Goal: Task Accomplishment & Management: Use online tool/utility

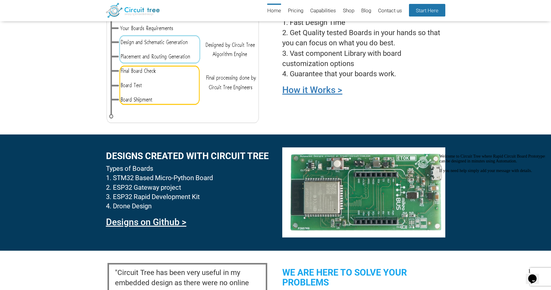
scroll to position [497, 0]
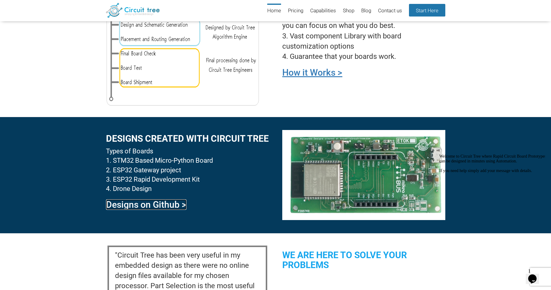
click at [176, 207] on link "Designs on Github >" at bounding box center [146, 205] width 81 height 11
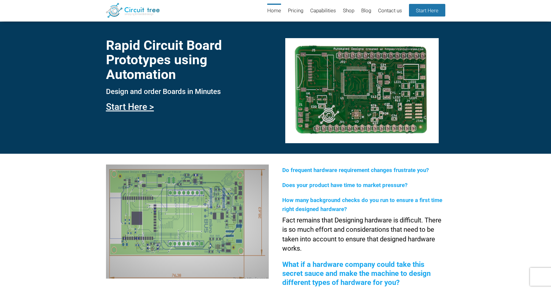
scroll to position [497, 0]
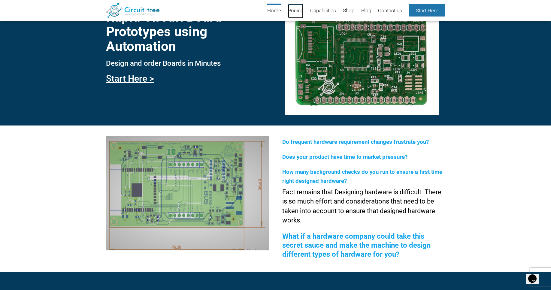
click at [296, 14] on link "Pricing" at bounding box center [295, 11] width 15 height 15
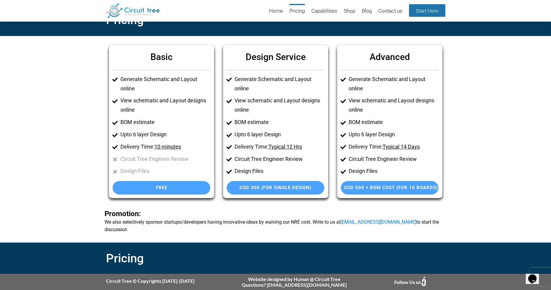
scroll to position [13, 0]
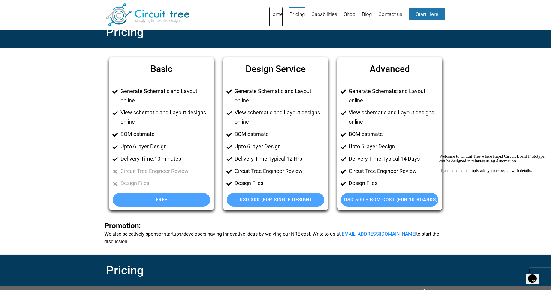
click at [273, 19] on link "Home" at bounding box center [276, 17] width 14 height 20
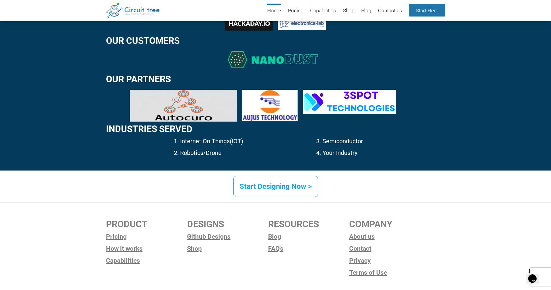
scroll to position [869, 0]
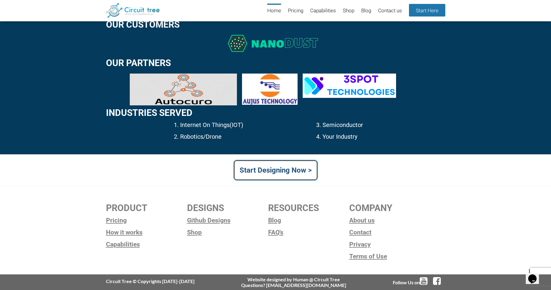
click at [299, 171] on link "Start Designing Now >" at bounding box center [276, 170] width 85 height 21
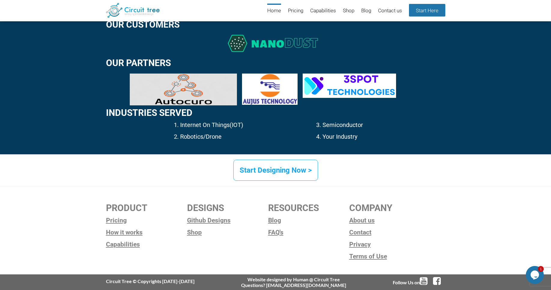
scroll to position [869, 0]
